Goal: Transaction & Acquisition: Purchase product/service

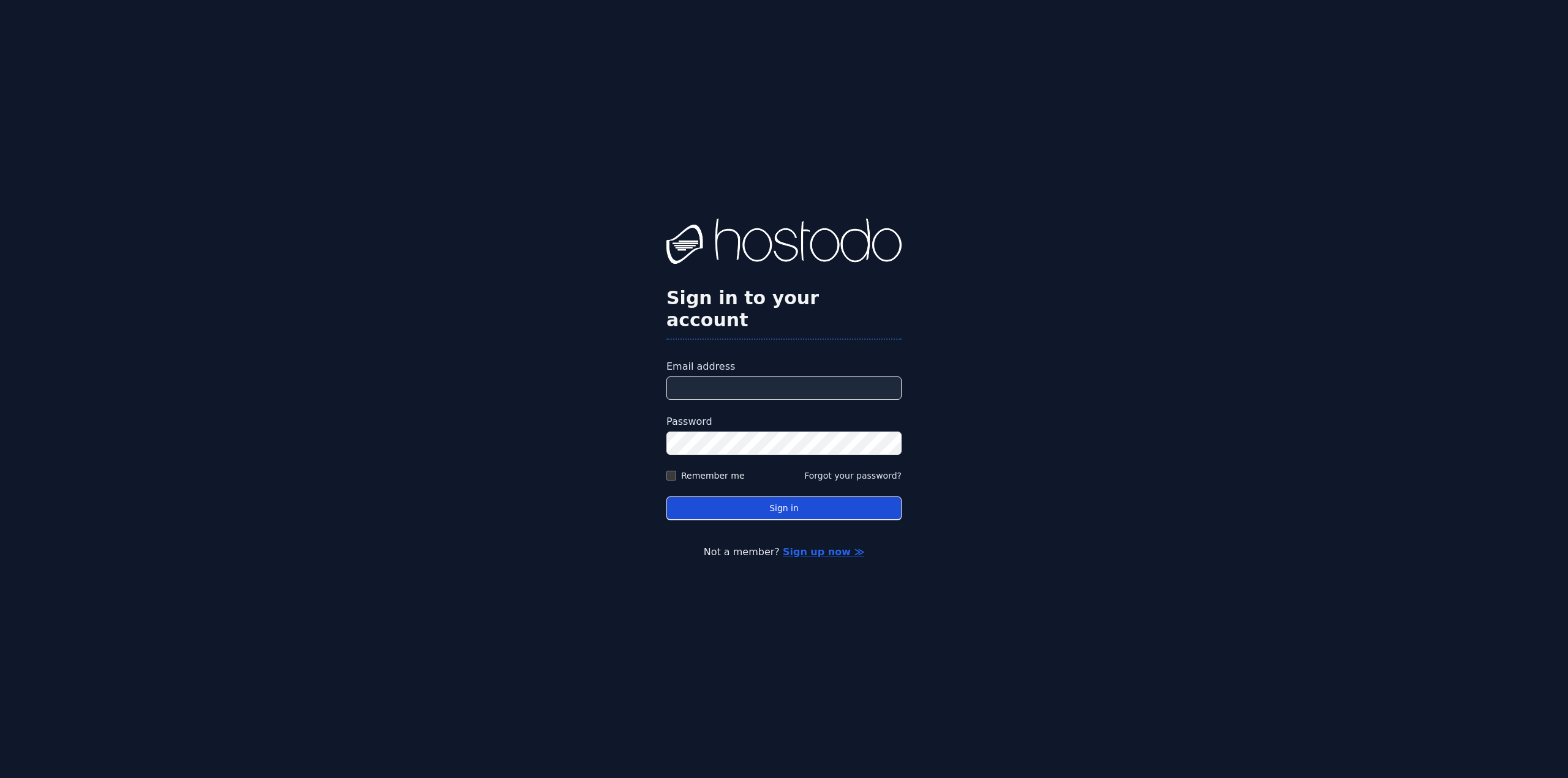
type input "**********"
click at [720, 497] on button "Sign in" at bounding box center [784, 509] width 235 height 24
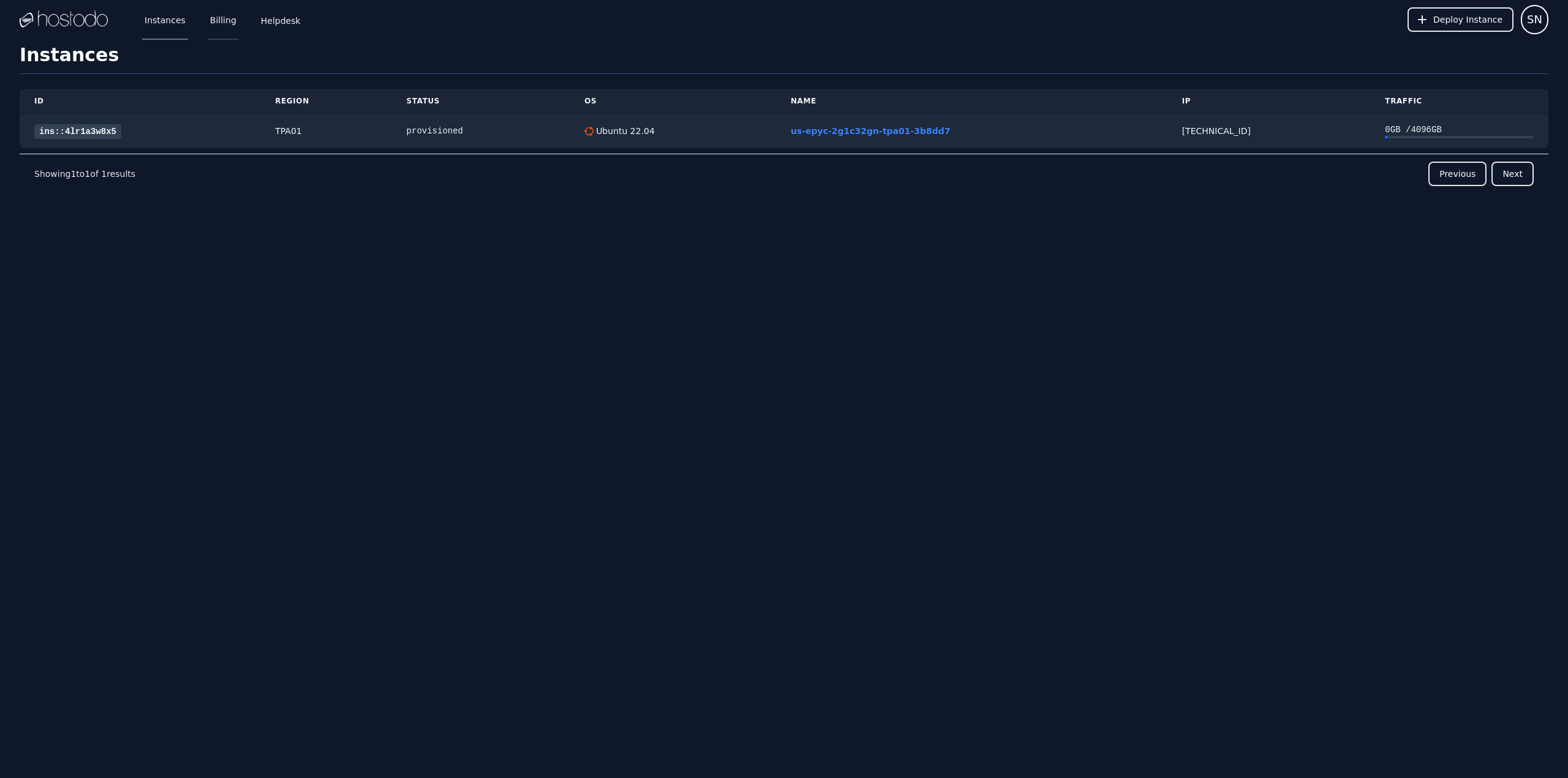
click at [219, 32] on link "Billing" at bounding box center [222, 19] width 31 height 40
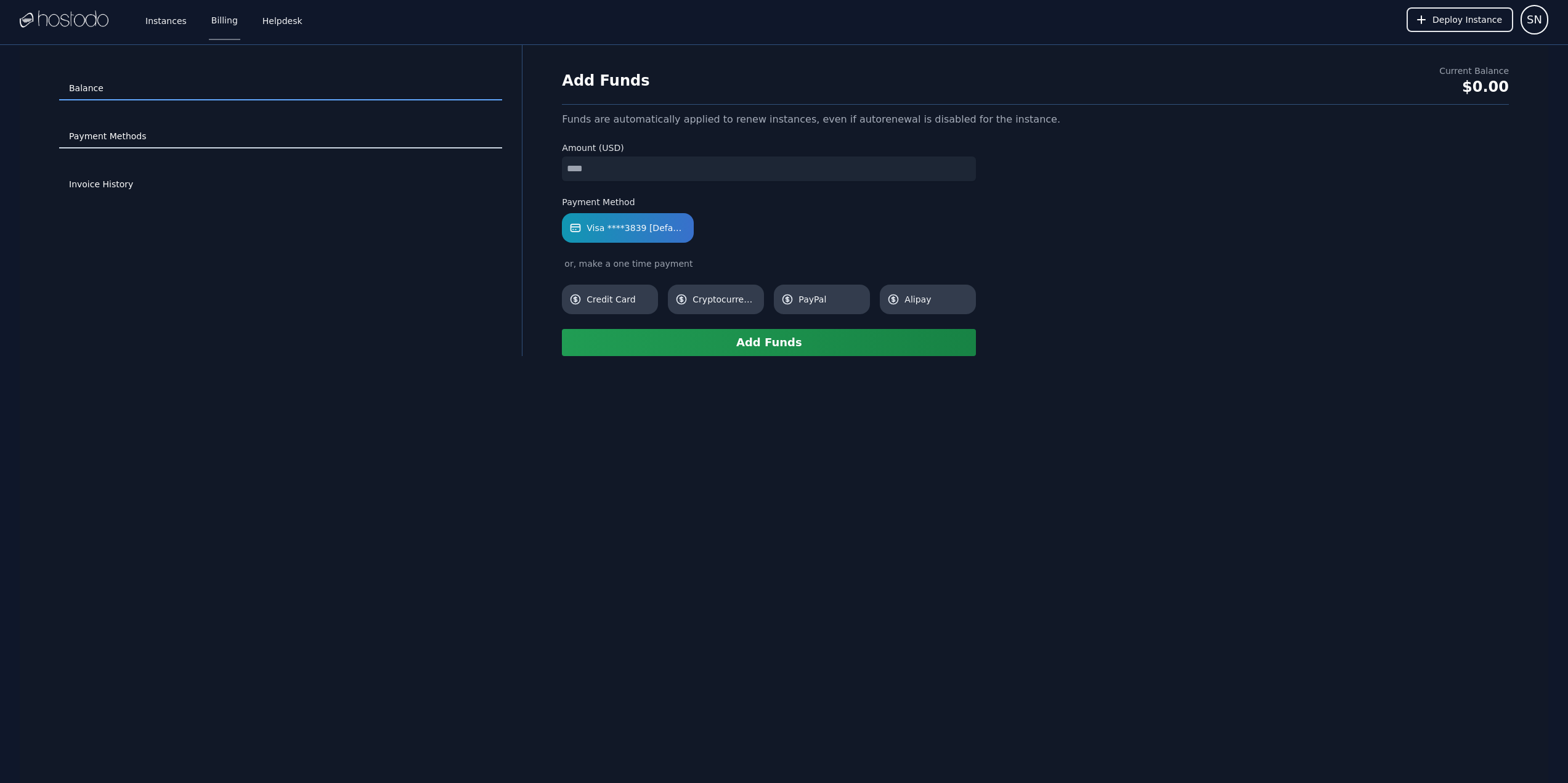
click at [138, 144] on link "Payment Methods" at bounding box center [280, 137] width 443 height 23
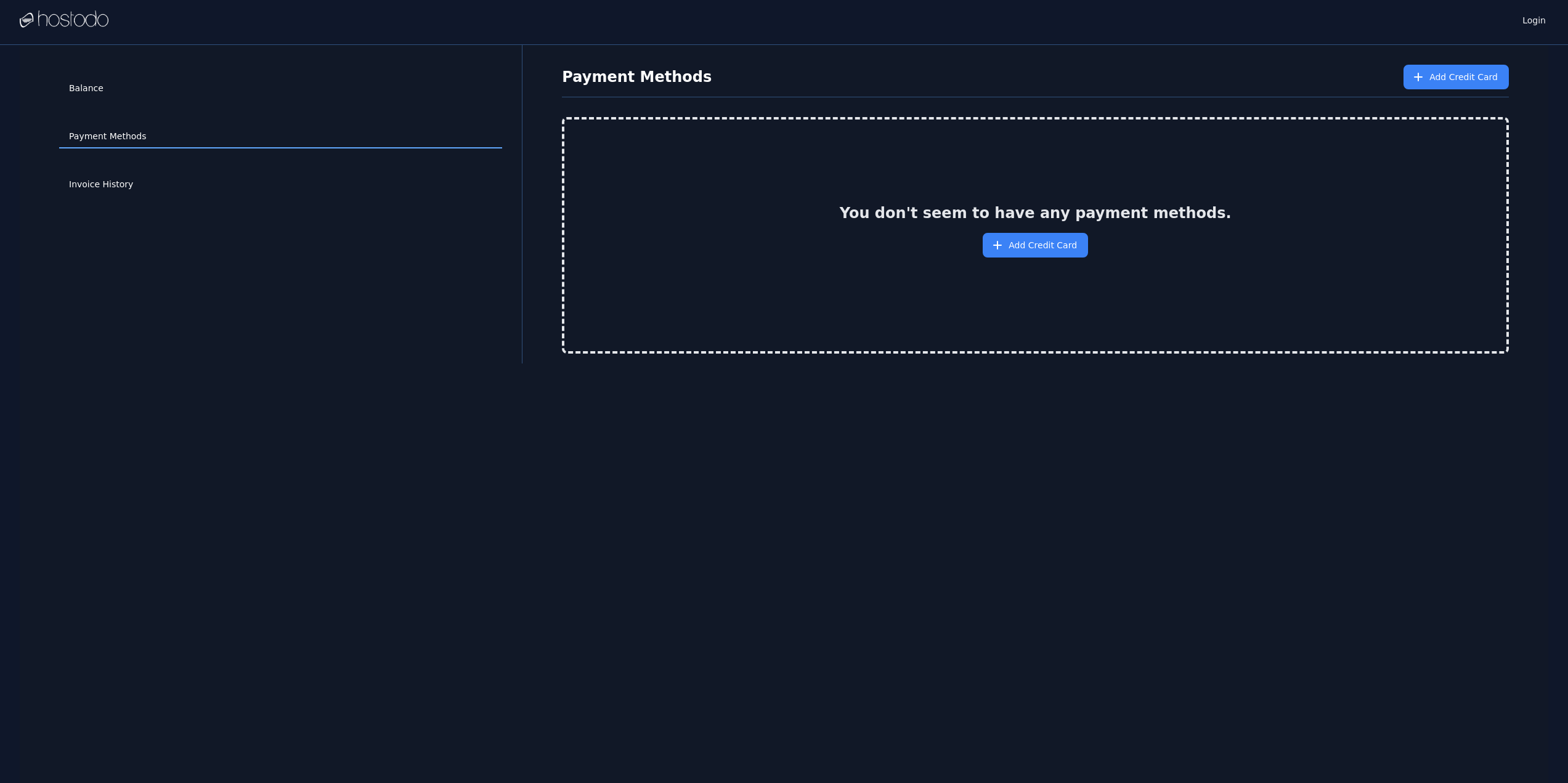
click at [137, 170] on div "Invoice History" at bounding box center [280, 185] width 443 height 48
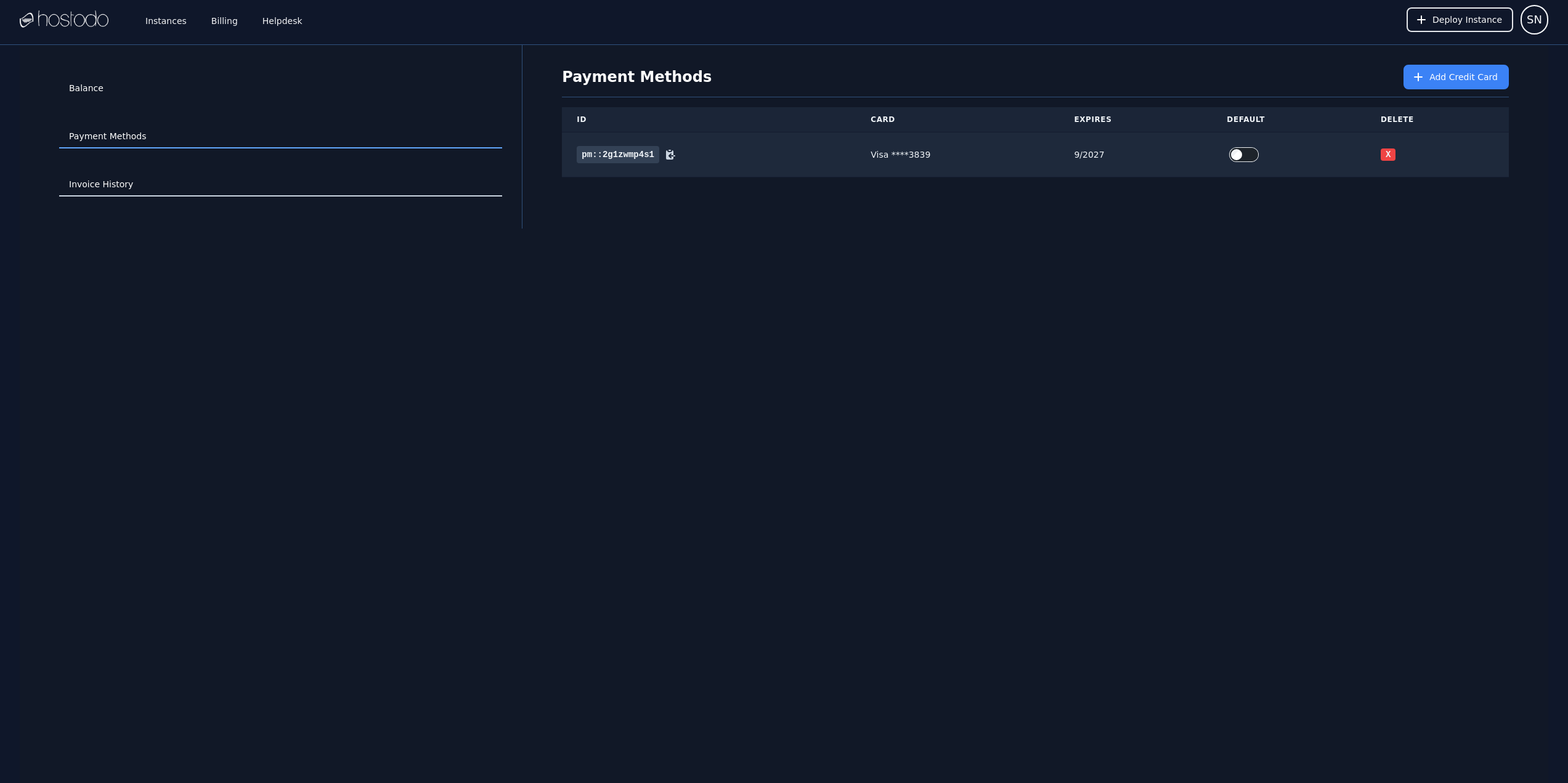
click at [130, 183] on link "Invoice History" at bounding box center [280, 185] width 443 height 23
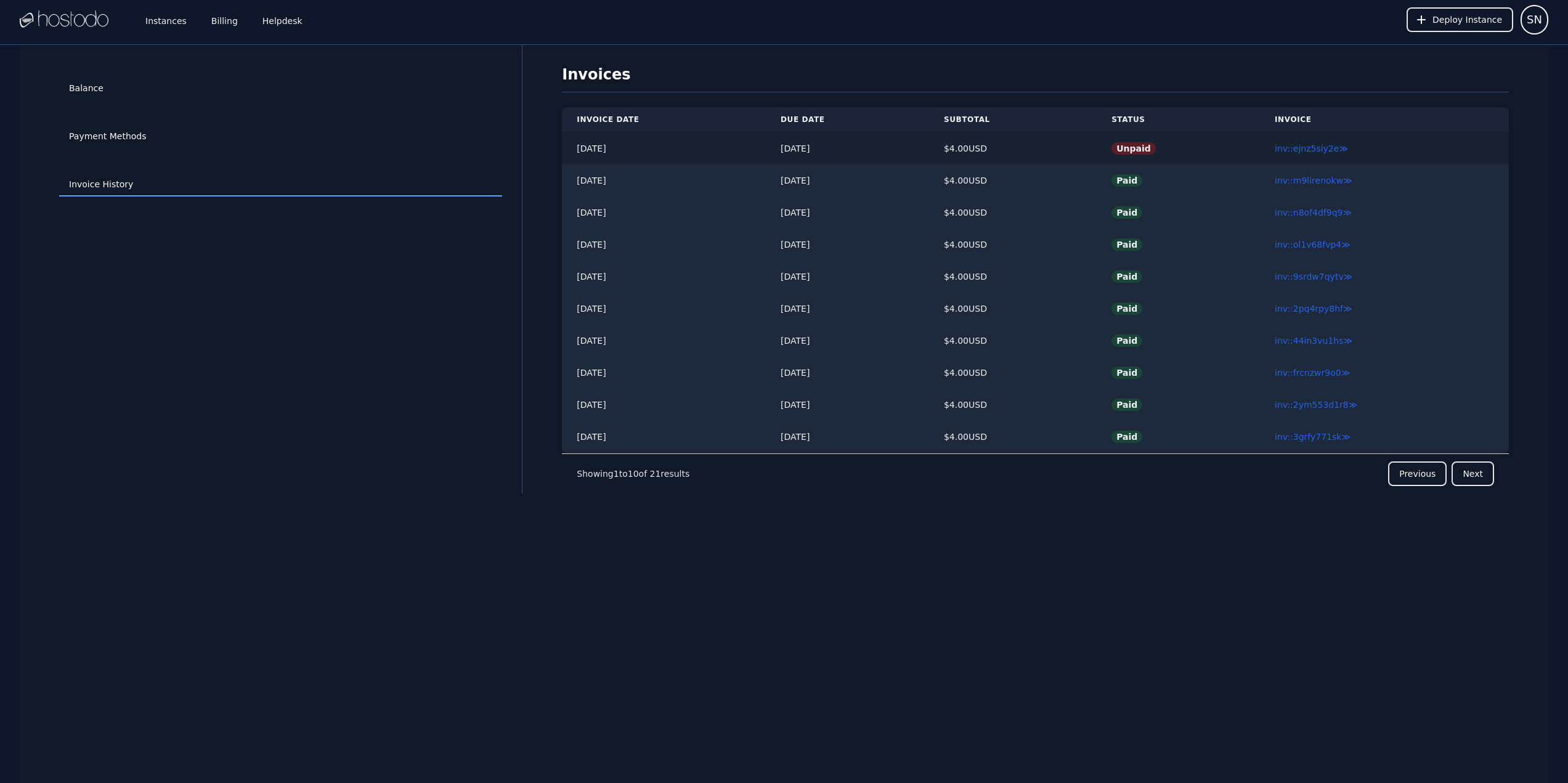
click at [1313, 156] on td "inv::ejnz5siy2e ≫" at bounding box center [1384, 149] width 249 height 32
click at [1317, 154] on td "inv::ejnz5siy2e ≫" at bounding box center [1384, 149] width 249 height 32
click at [1323, 151] on link "inv::ejnz5siy2e ≫" at bounding box center [1311, 148] width 73 height 10
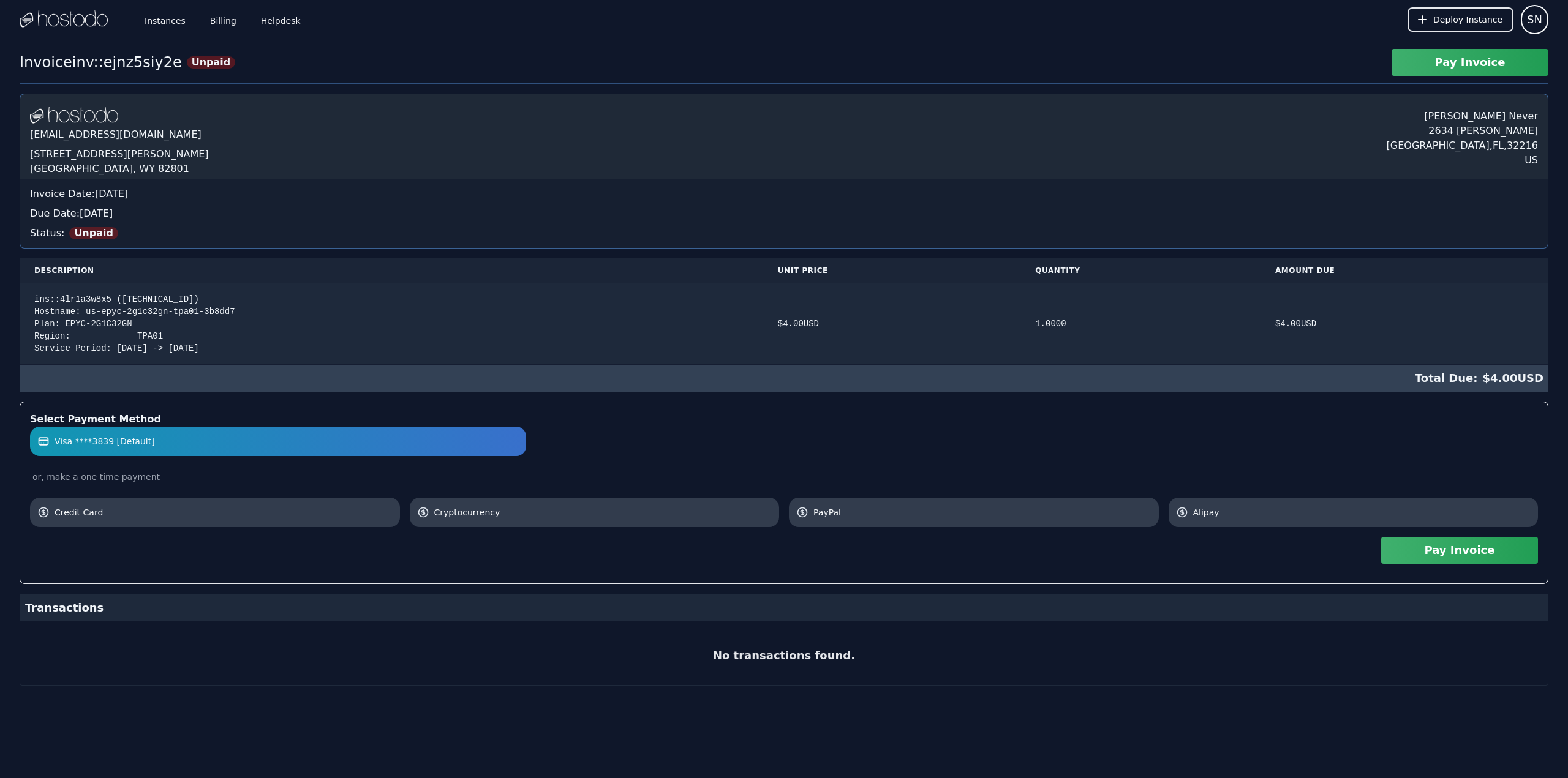
click at [1471, 552] on button "Pay Invoice" at bounding box center [1459, 550] width 157 height 27
